Goal: Information Seeking & Learning: Learn about a topic

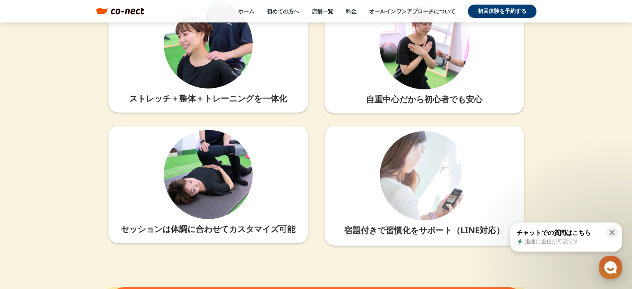
scroll to position [1991, 0]
